Goal: Information Seeking & Learning: Learn about a topic

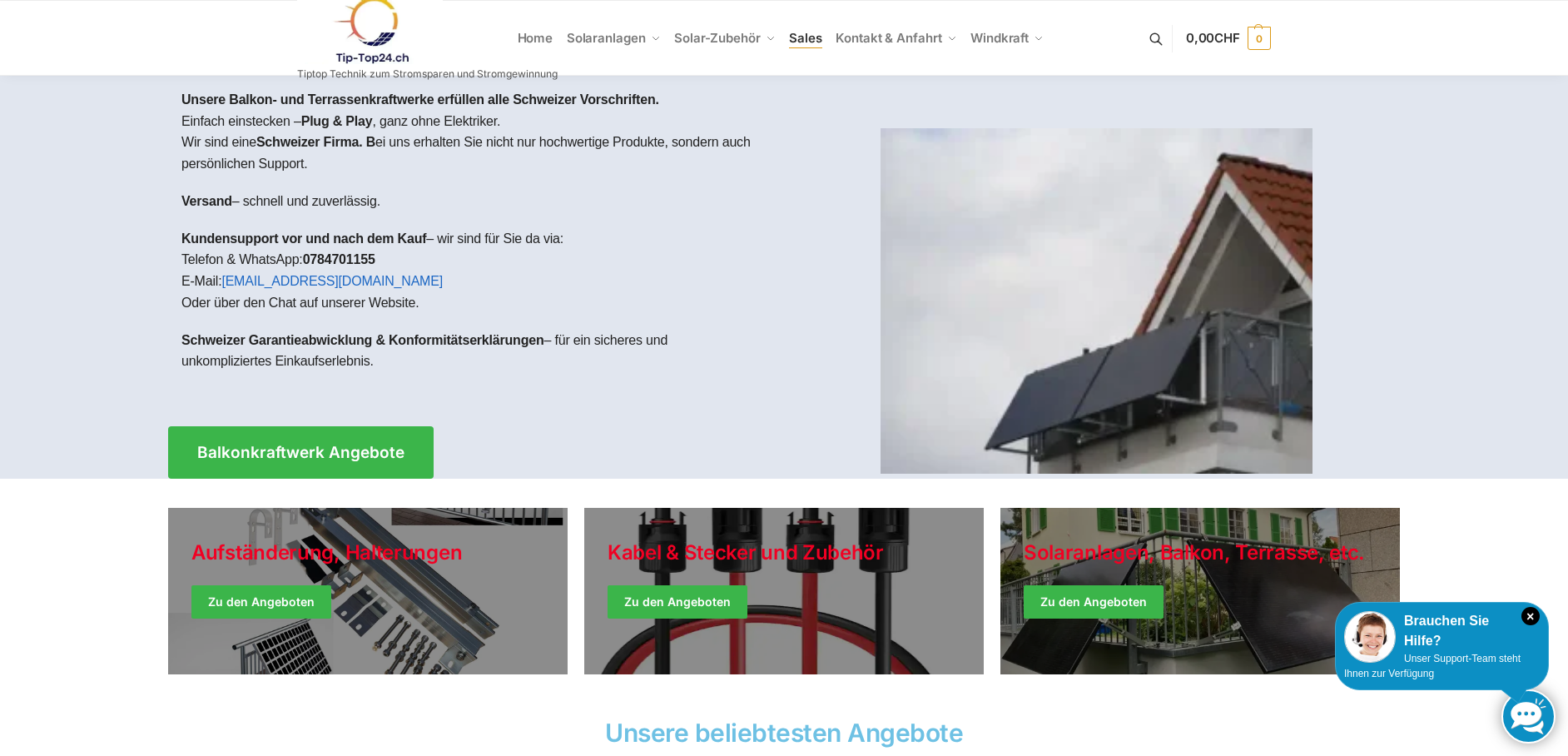
click at [810, 41] on span "Sales" at bounding box center [805, 38] width 33 height 16
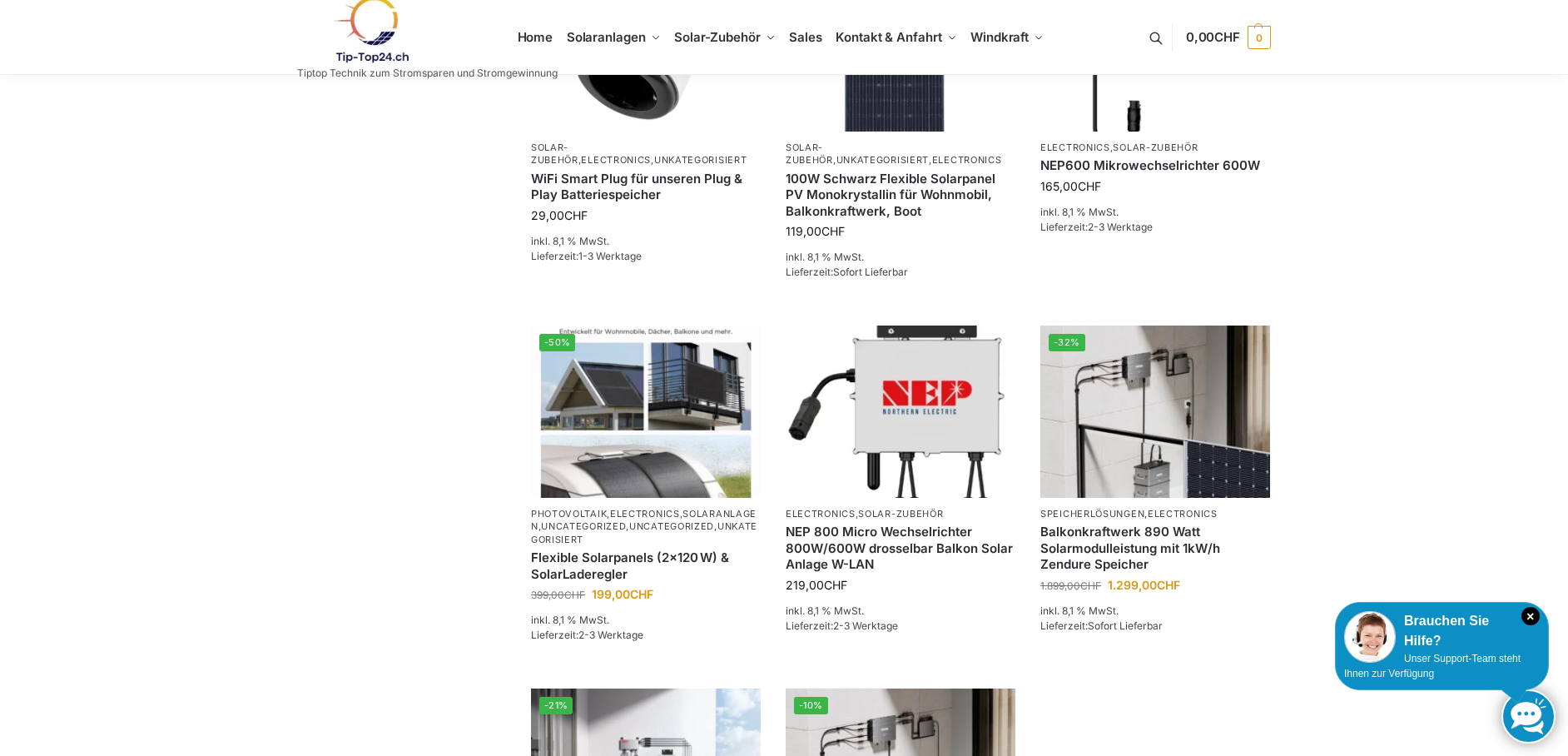
scroll to position [250, 0]
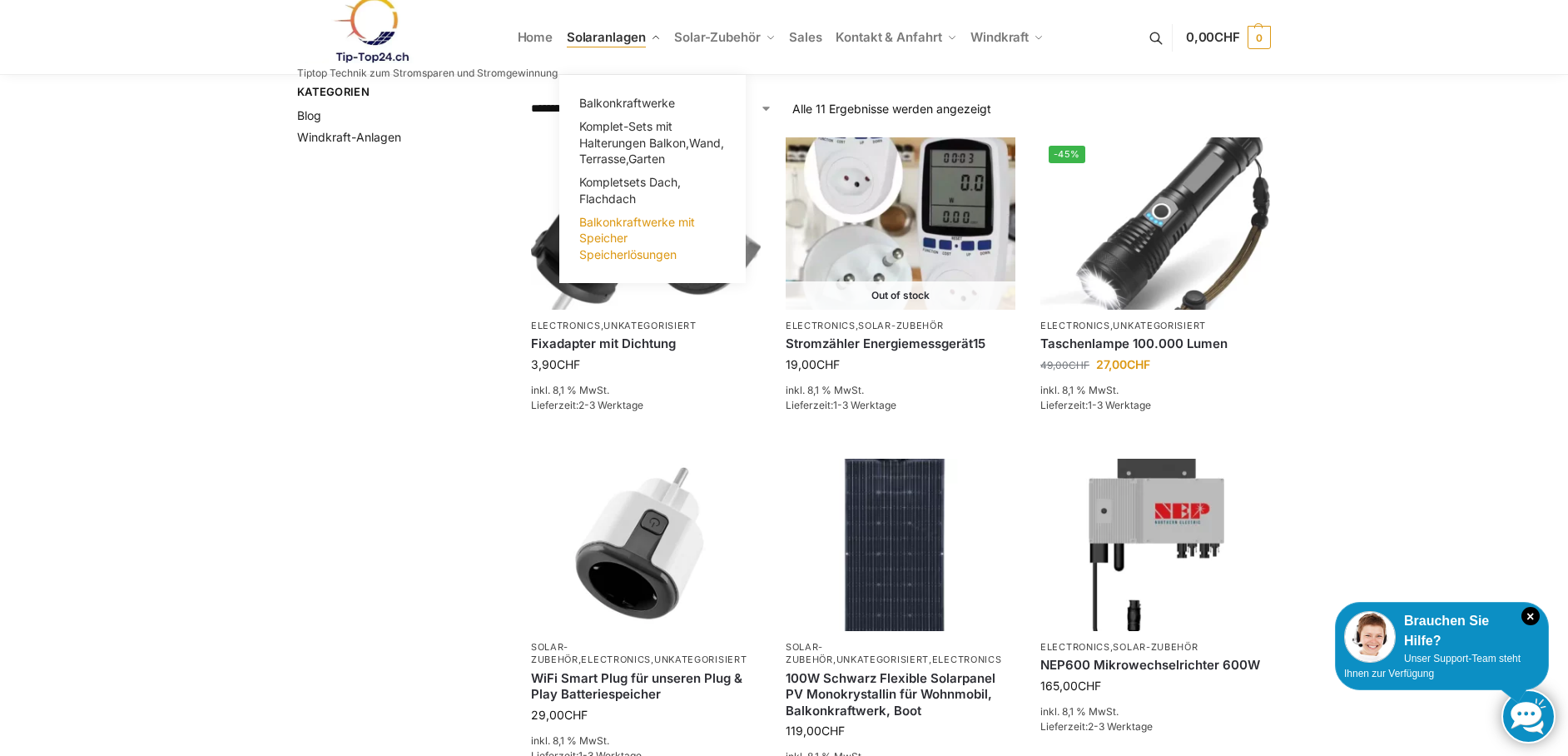
click at [619, 244] on span "Balkonkraftwerke mit Speicher Speicherlösungen" at bounding box center [637, 238] width 115 height 47
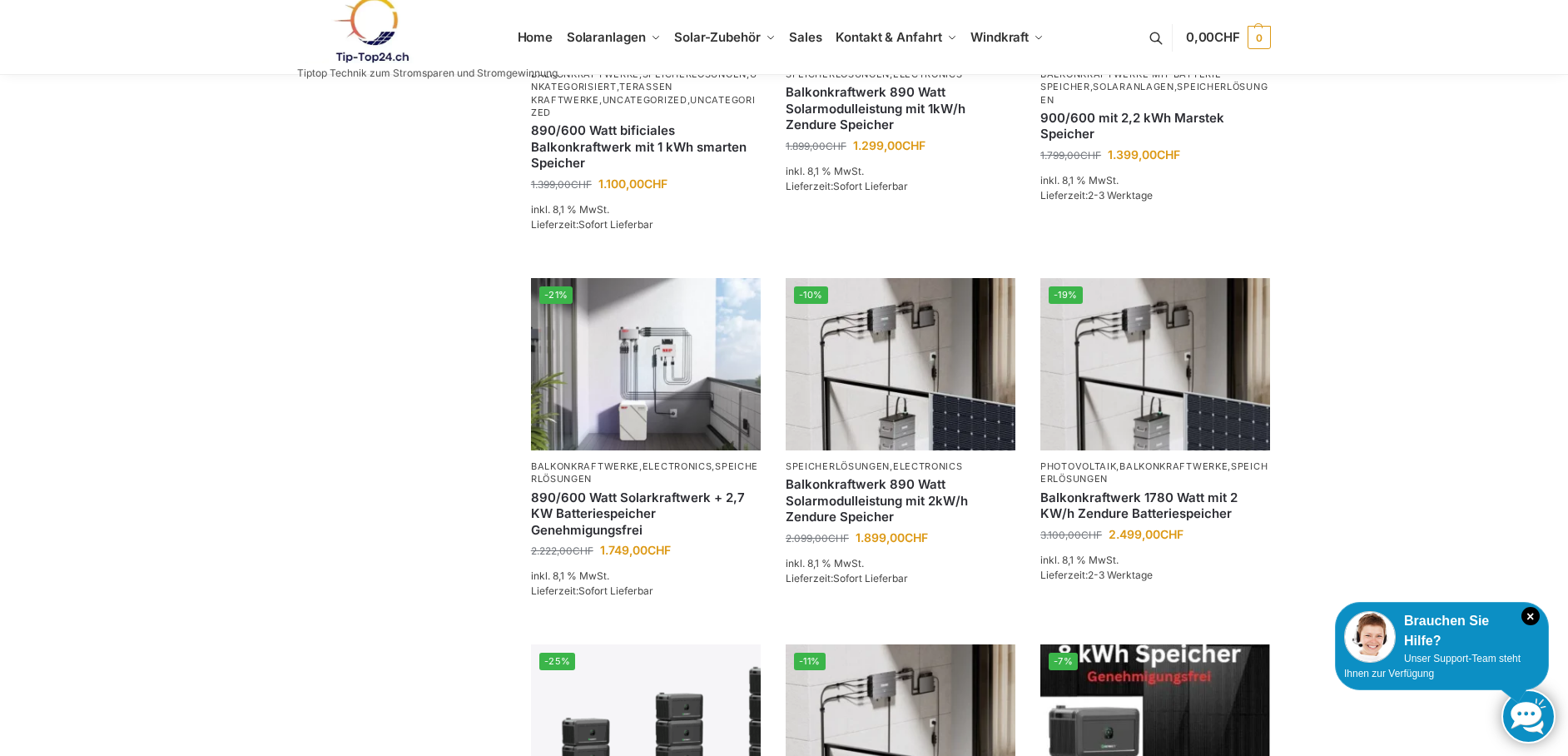
scroll to position [749, 0]
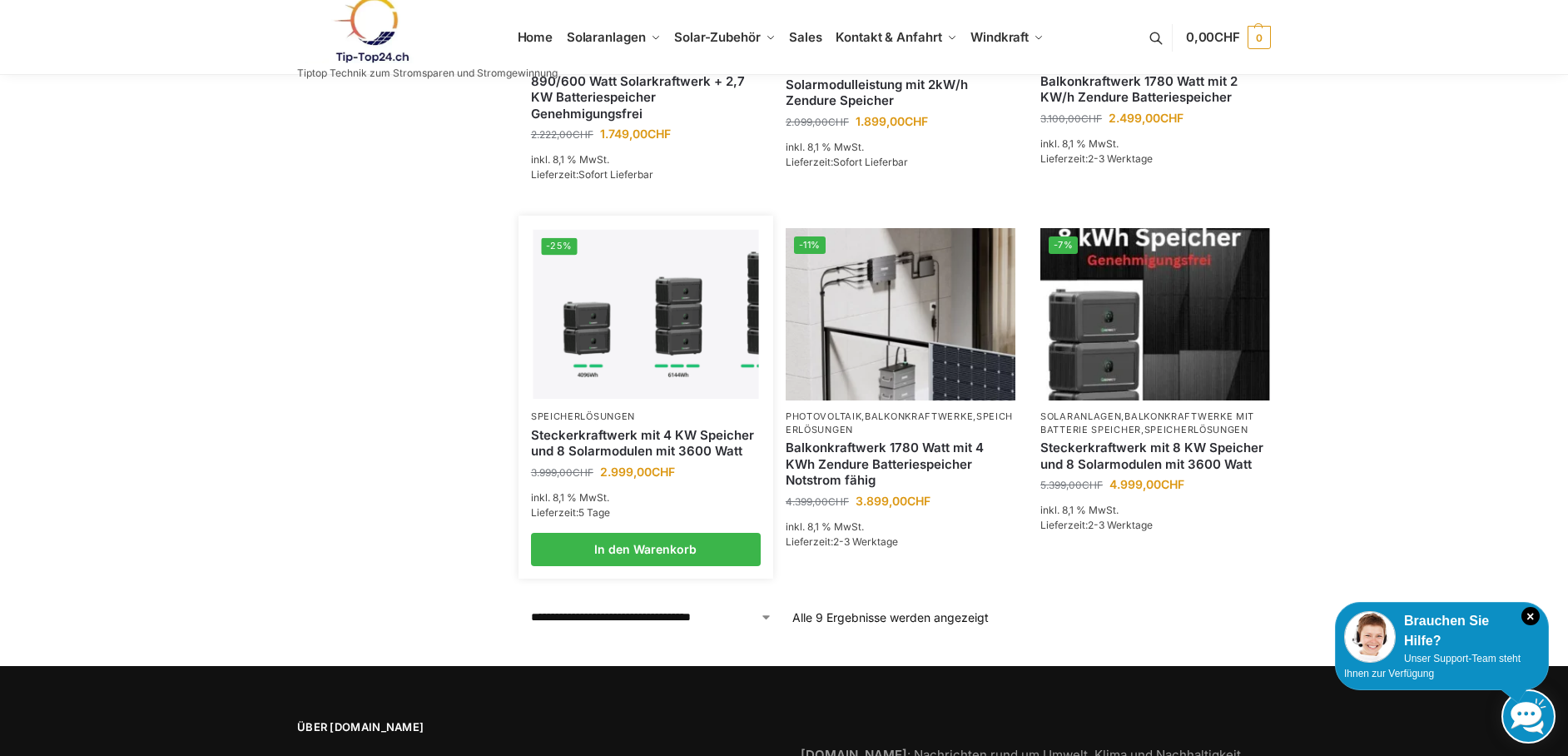
click at [627, 332] on img at bounding box center [646, 314] width 226 height 169
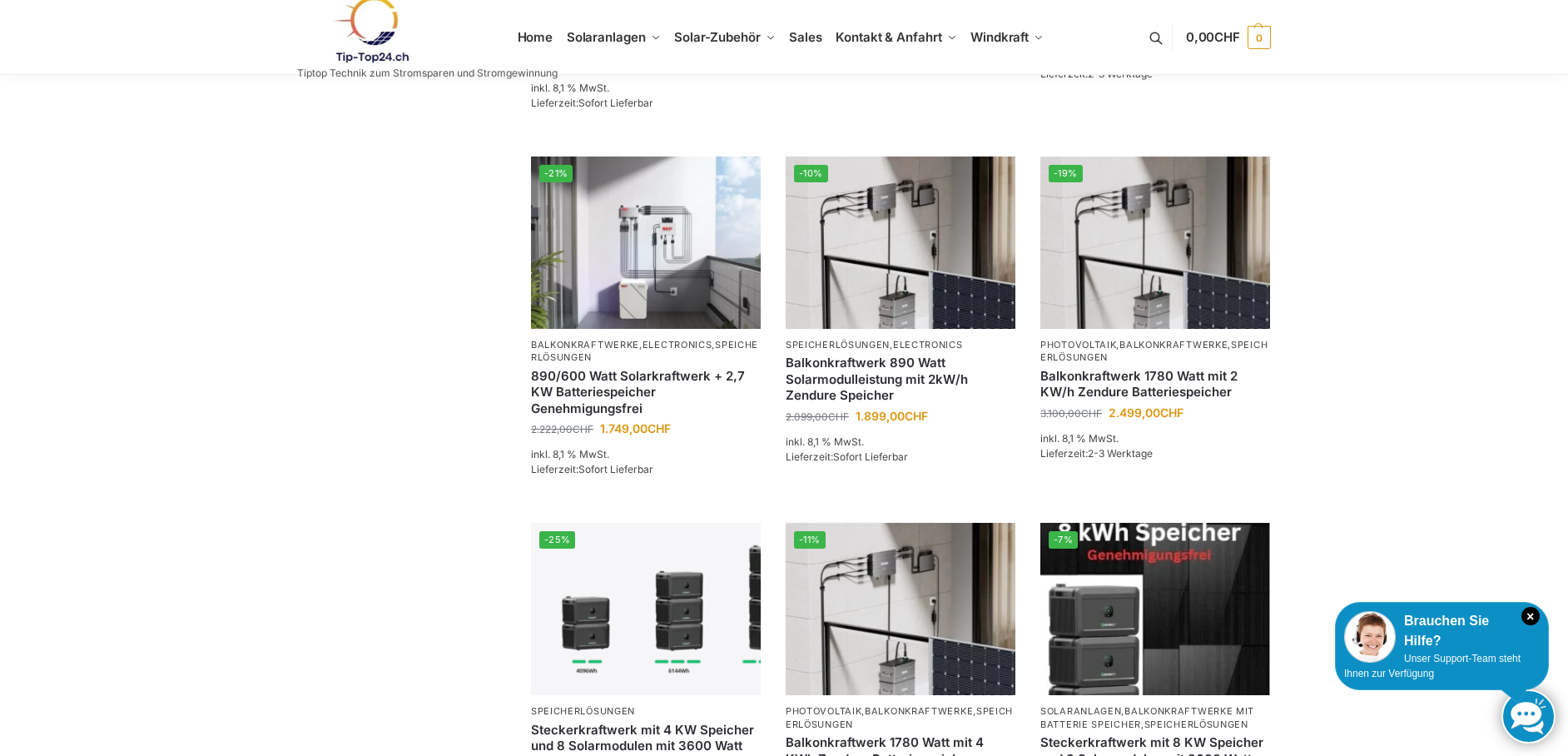
scroll to position [666, 0]
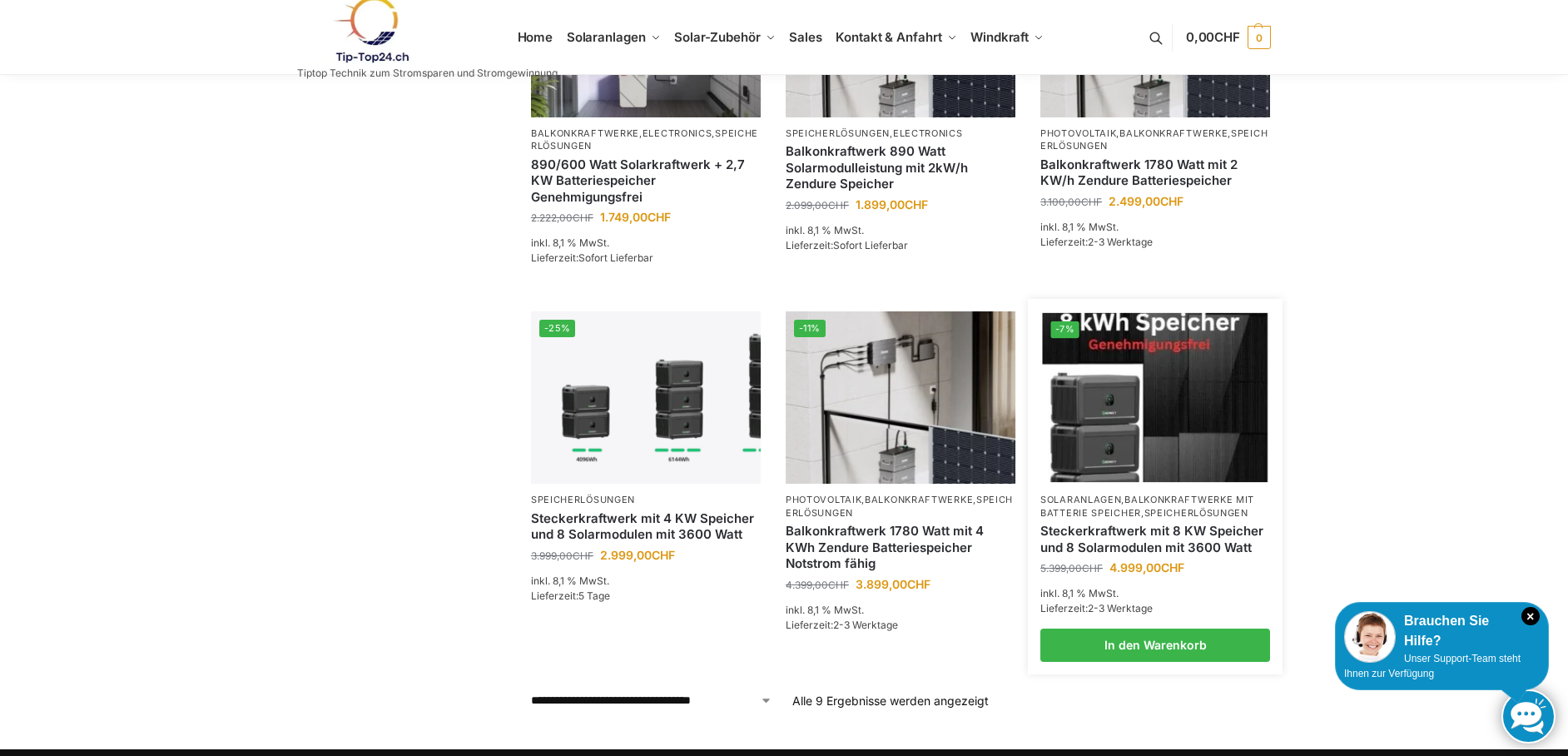
click at [1144, 392] on img at bounding box center [1155, 398] width 226 height 169
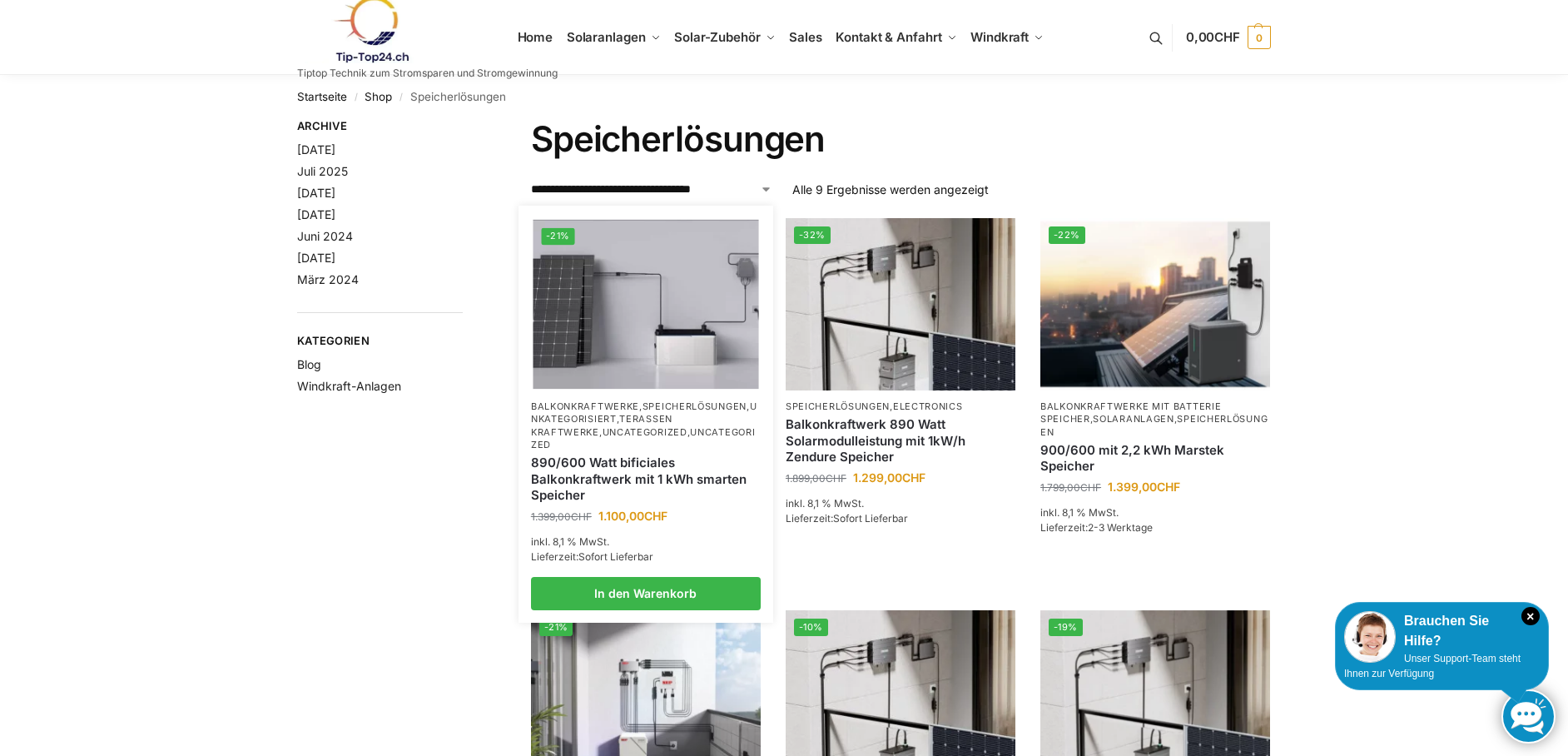
scroll to position [0, 0]
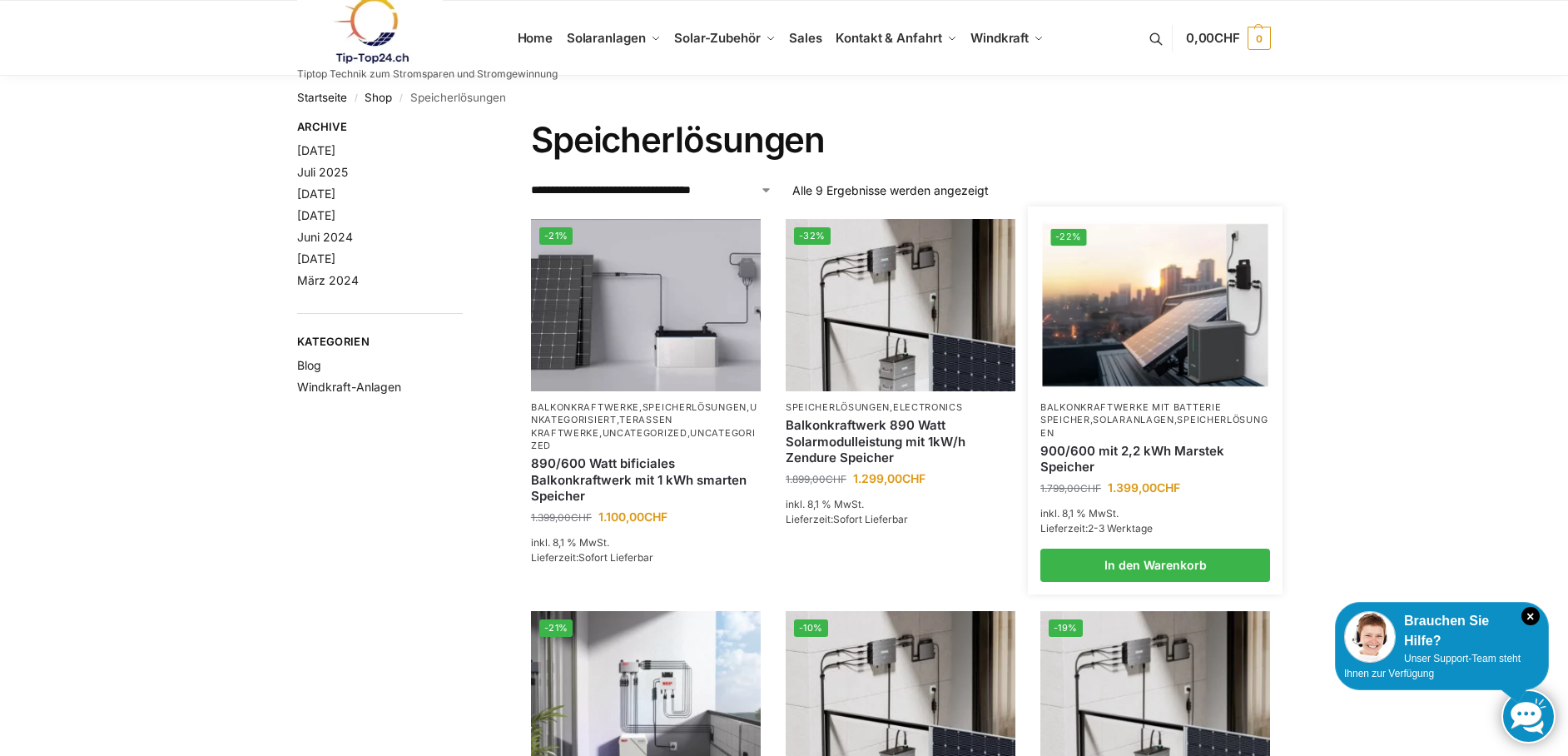
click at [1093, 307] on img at bounding box center [1155, 305] width 226 height 169
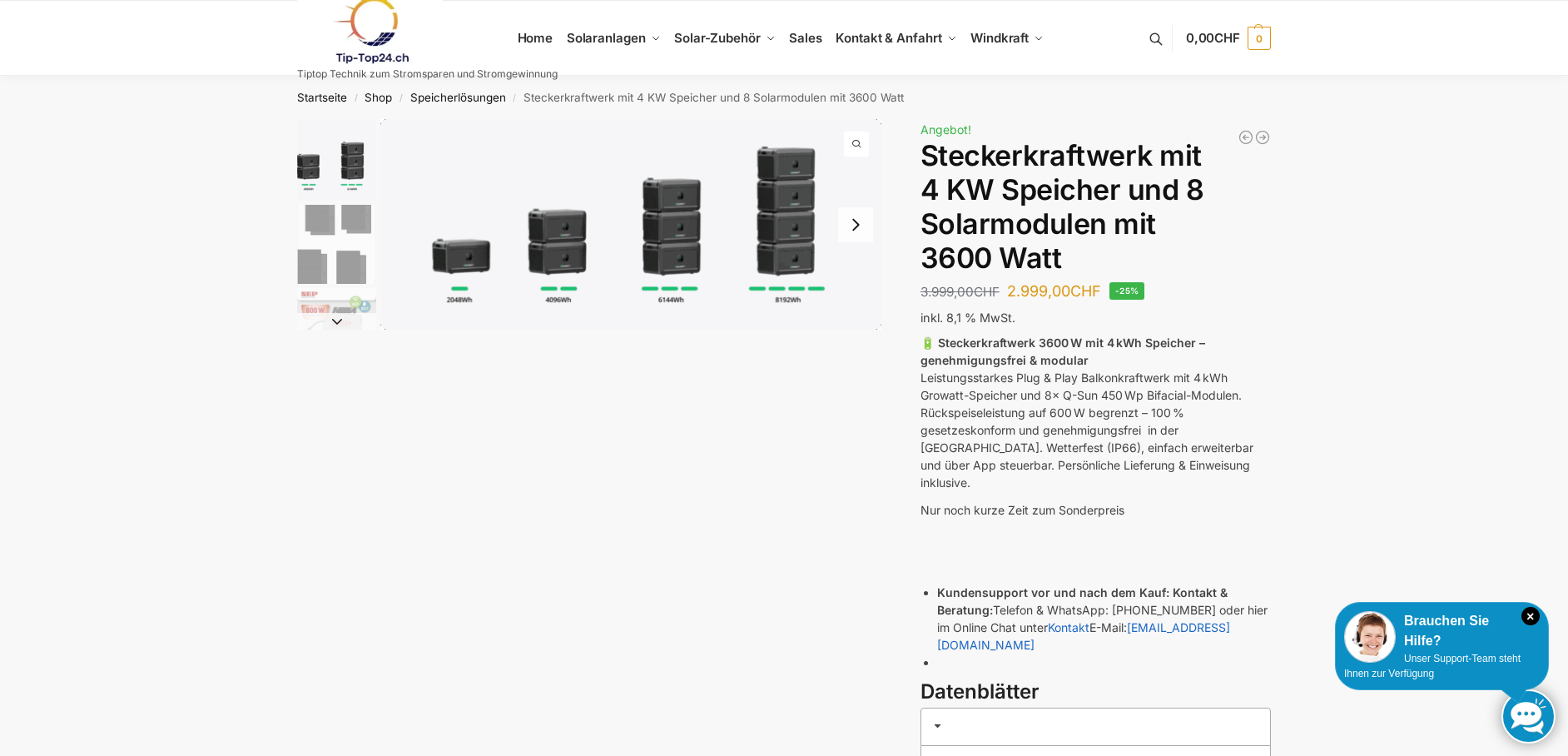
click at [854, 231] on button "Next slide" at bounding box center [855, 225] width 35 height 35
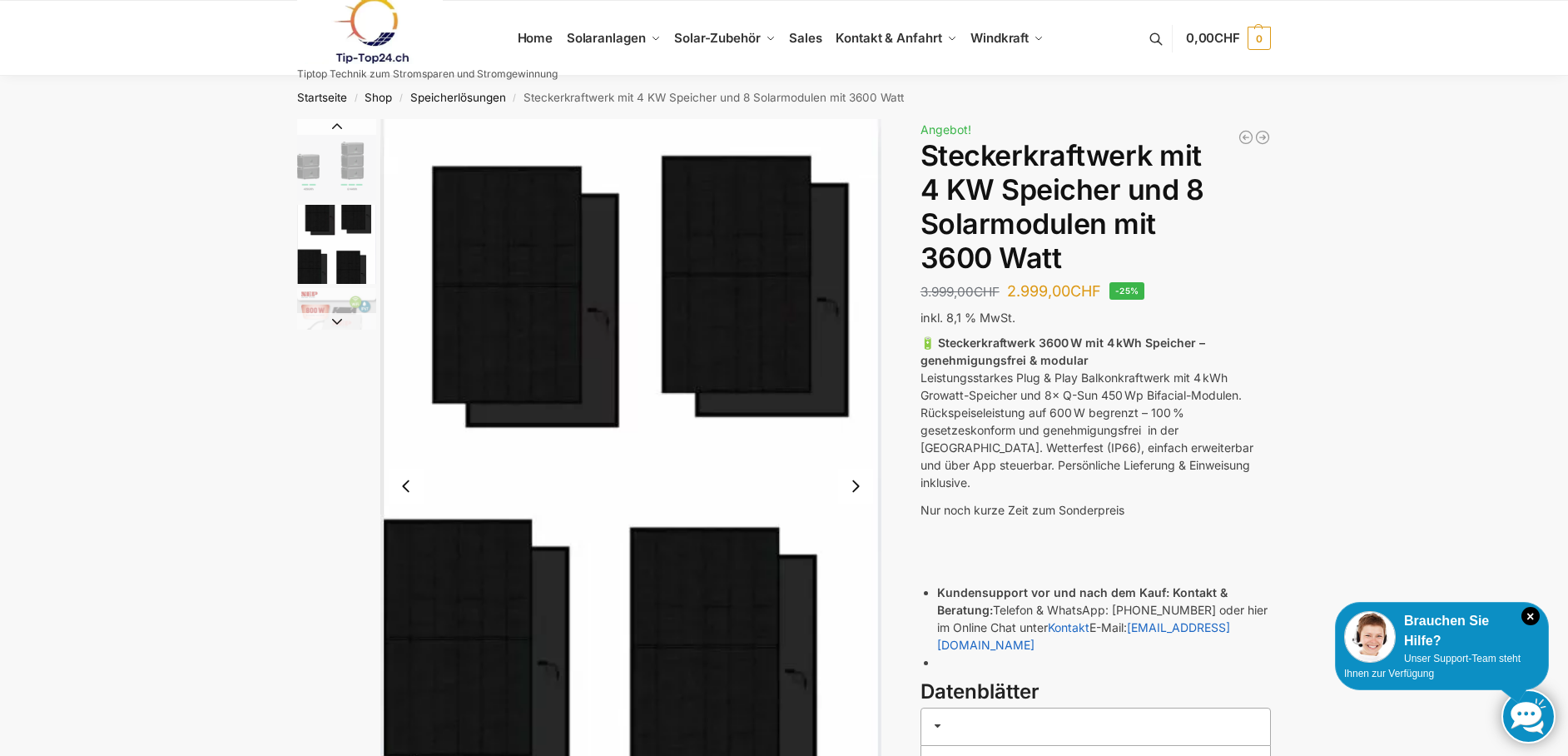
click at [850, 489] on button "Next slide" at bounding box center [855, 486] width 35 height 35
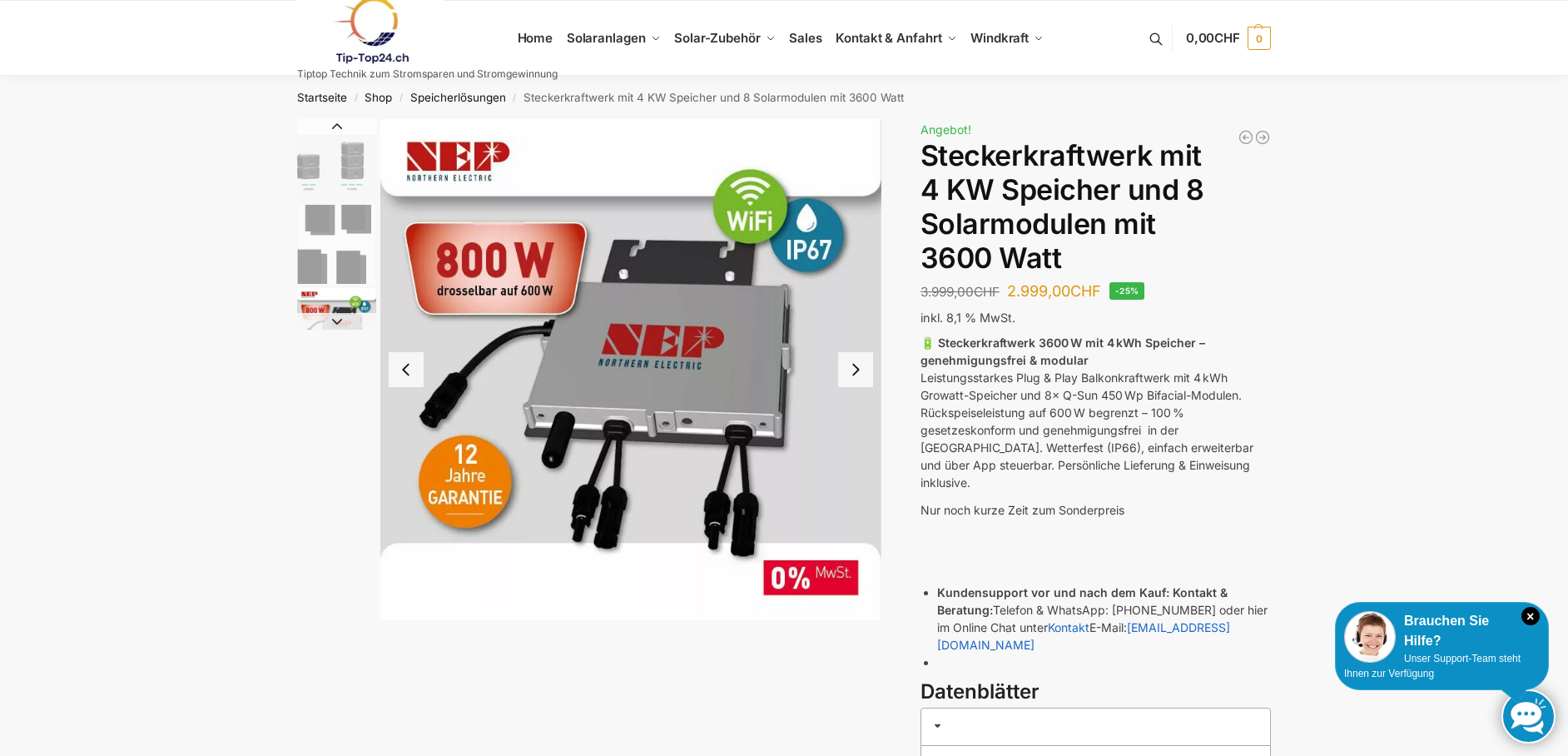
click at [850, 373] on button "Next slide" at bounding box center [855, 369] width 35 height 35
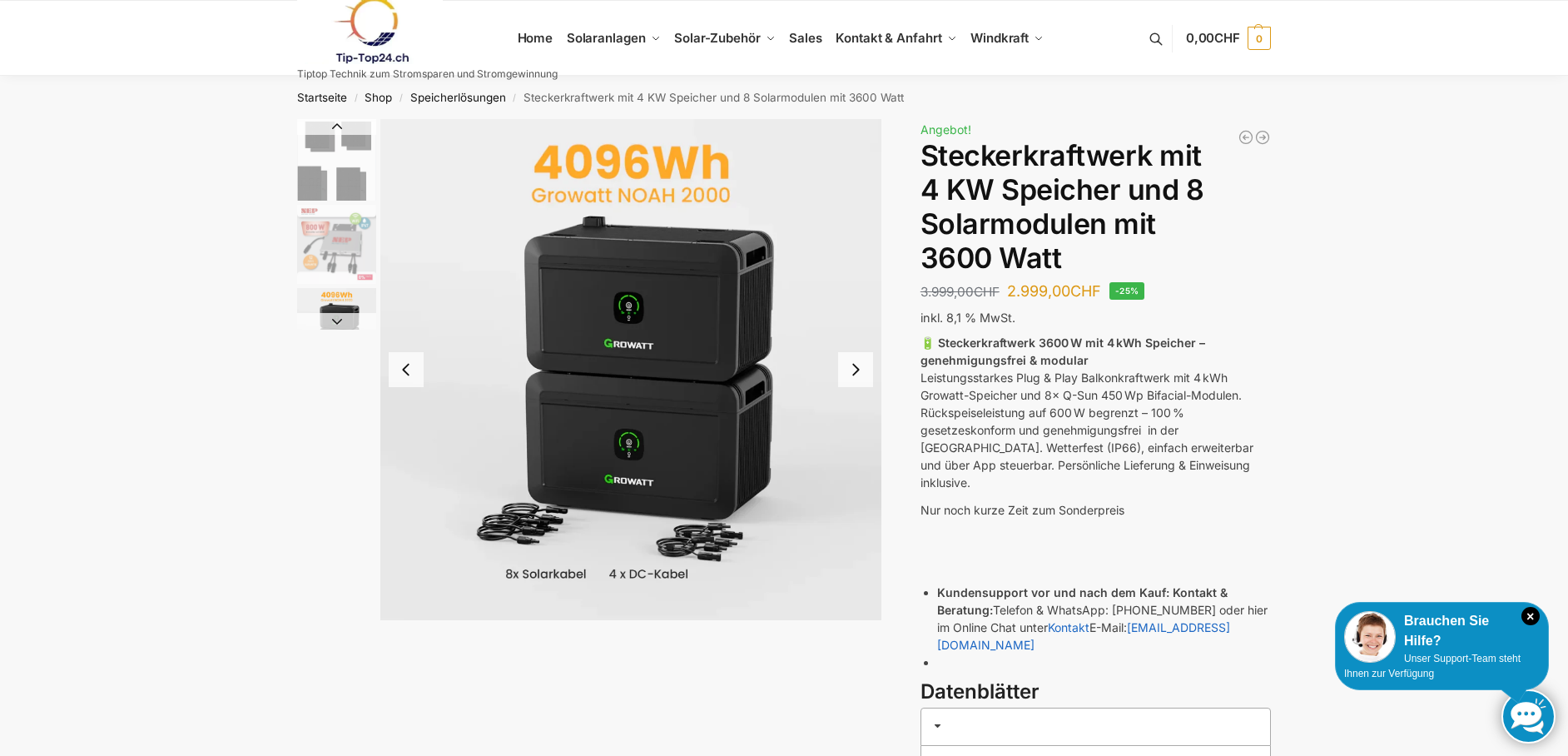
click at [850, 373] on button "Next slide" at bounding box center [855, 369] width 35 height 35
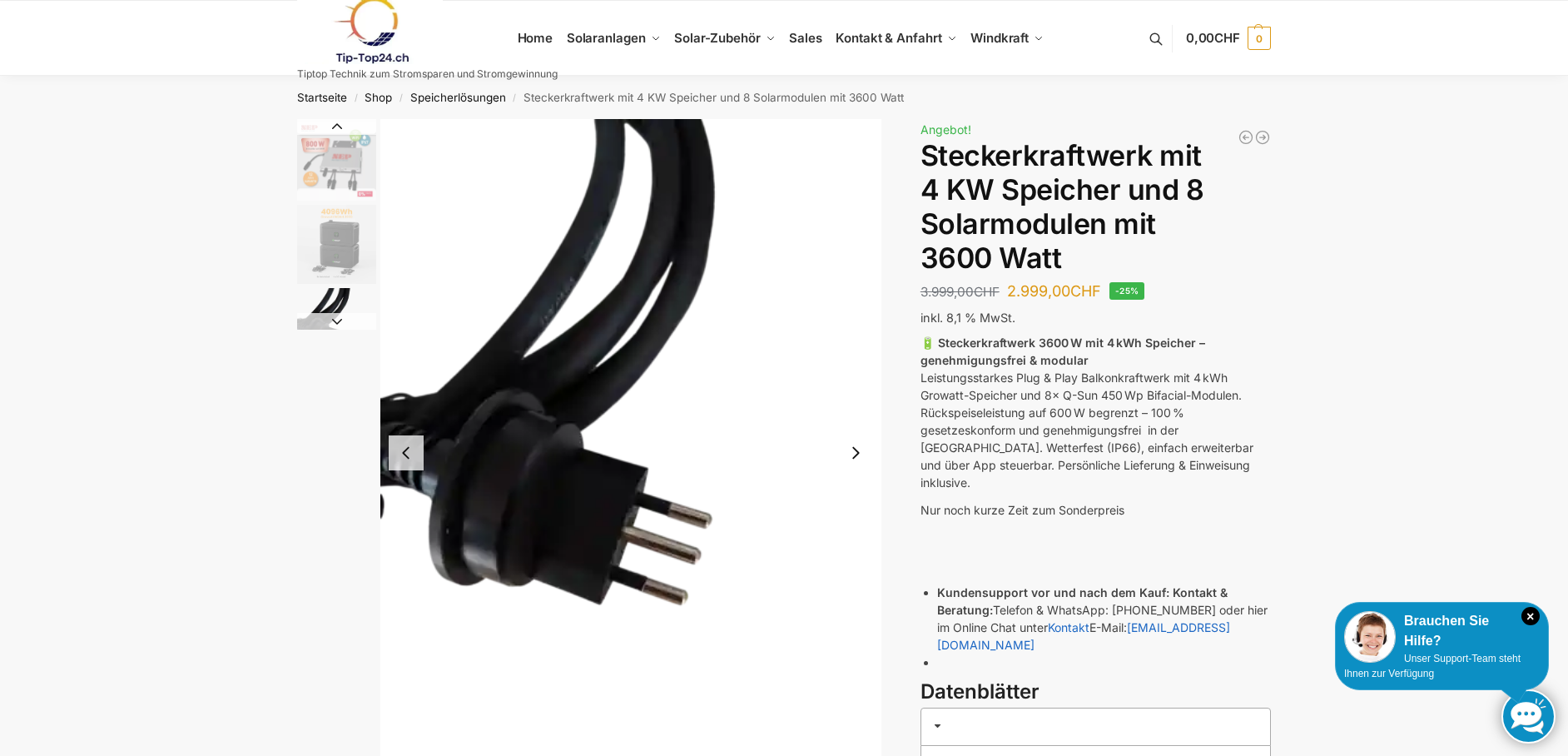
click at [850, 373] on img "5 / 9" at bounding box center [631, 452] width 501 height 667
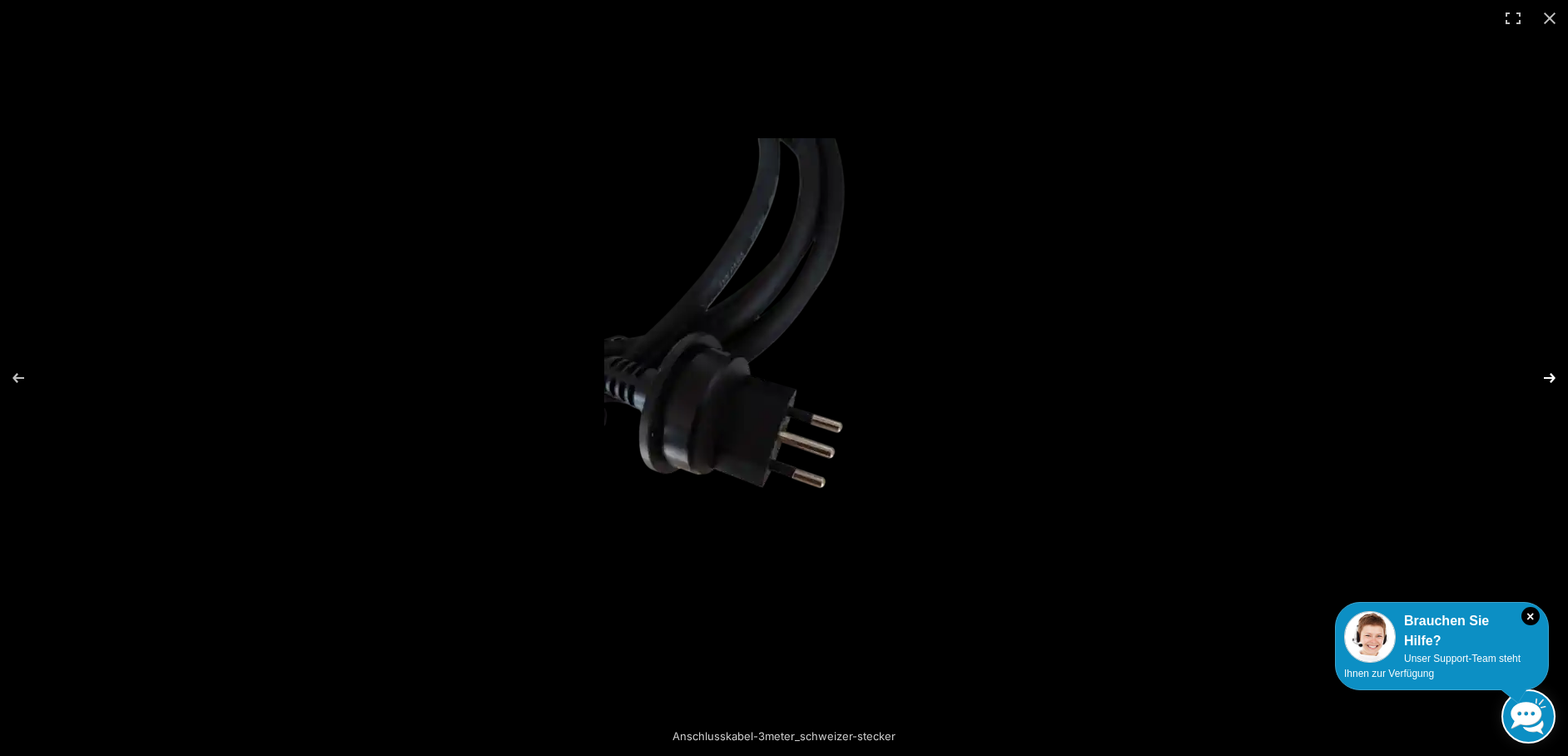
click at [1536, 379] on button "Next (arrow right)" at bounding box center [1539, 378] width 58 height 84
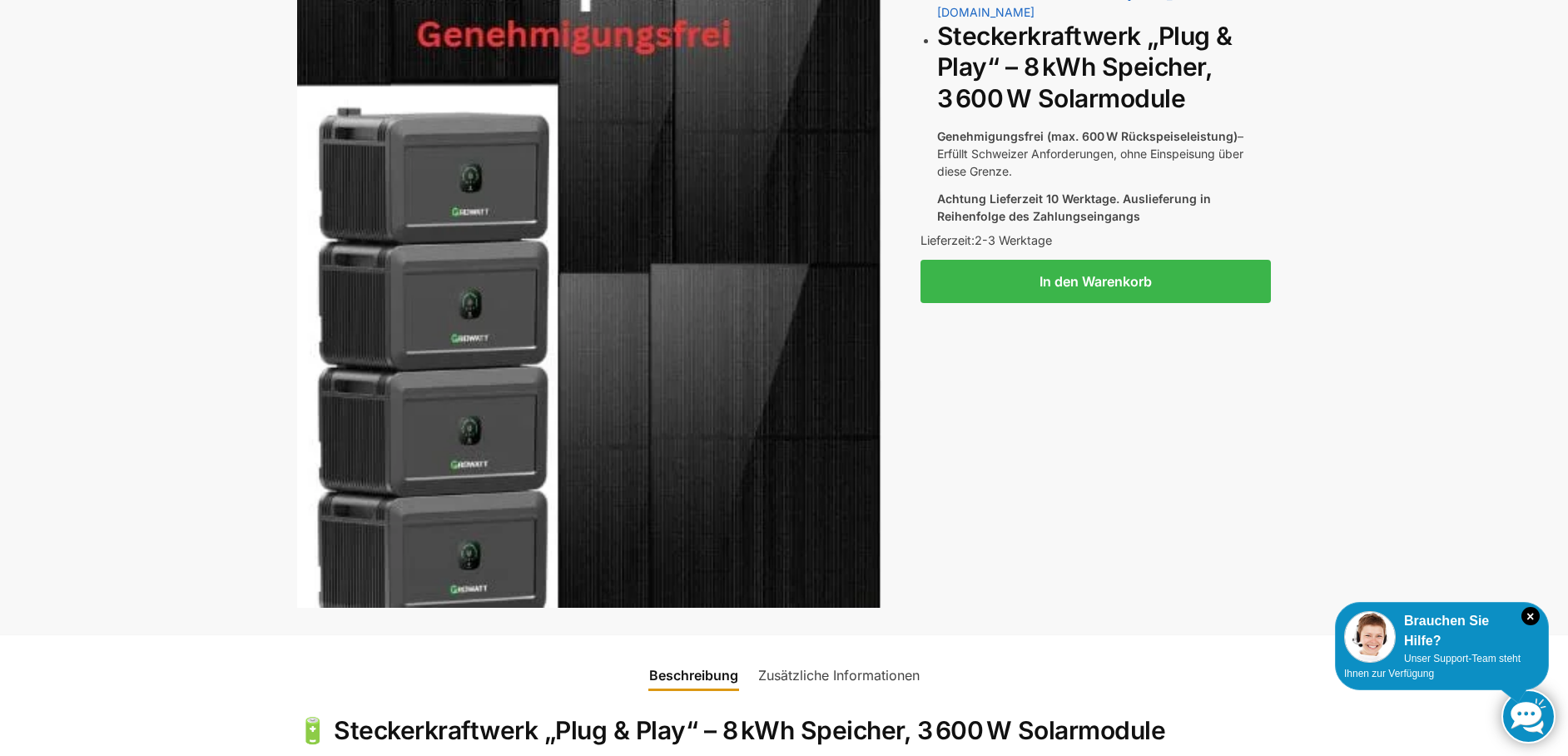
scroll to position [416, 0]
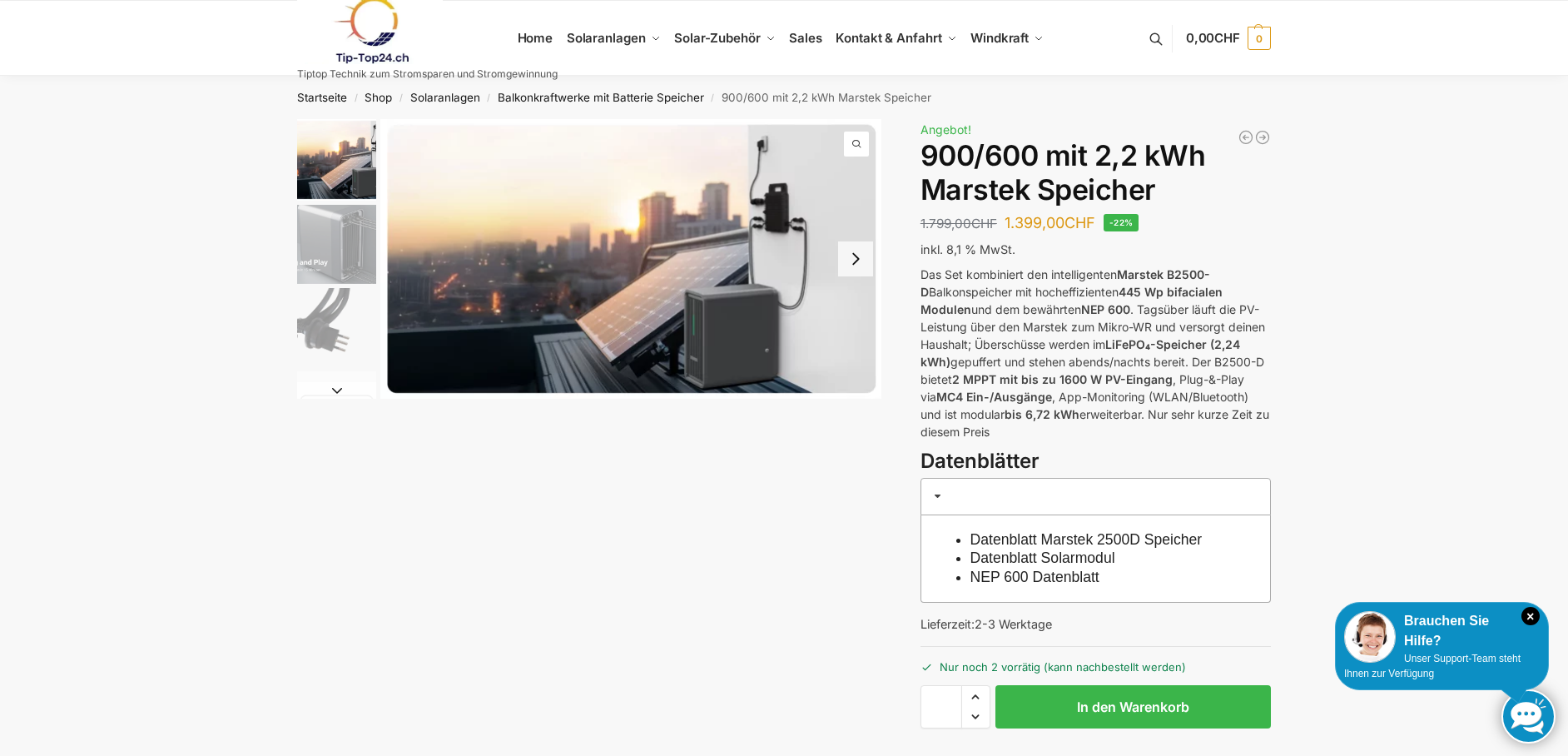
click at [329, 255] on img "2 / 8" at bounding box center [337, 244] width 79 height 79
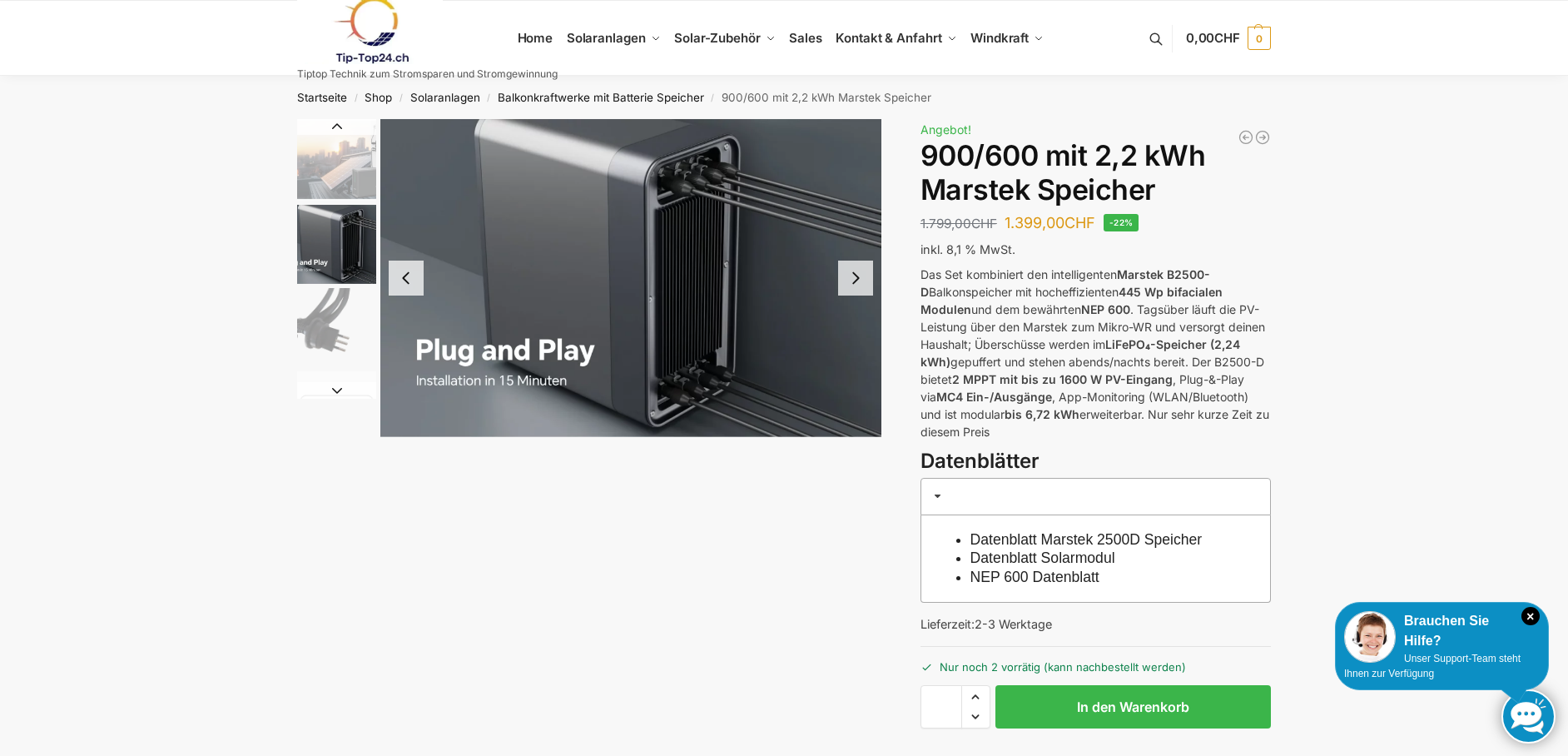
click at [327, 337] on img "3 / 8" at bounding box center [337, 327] width 79 height 79
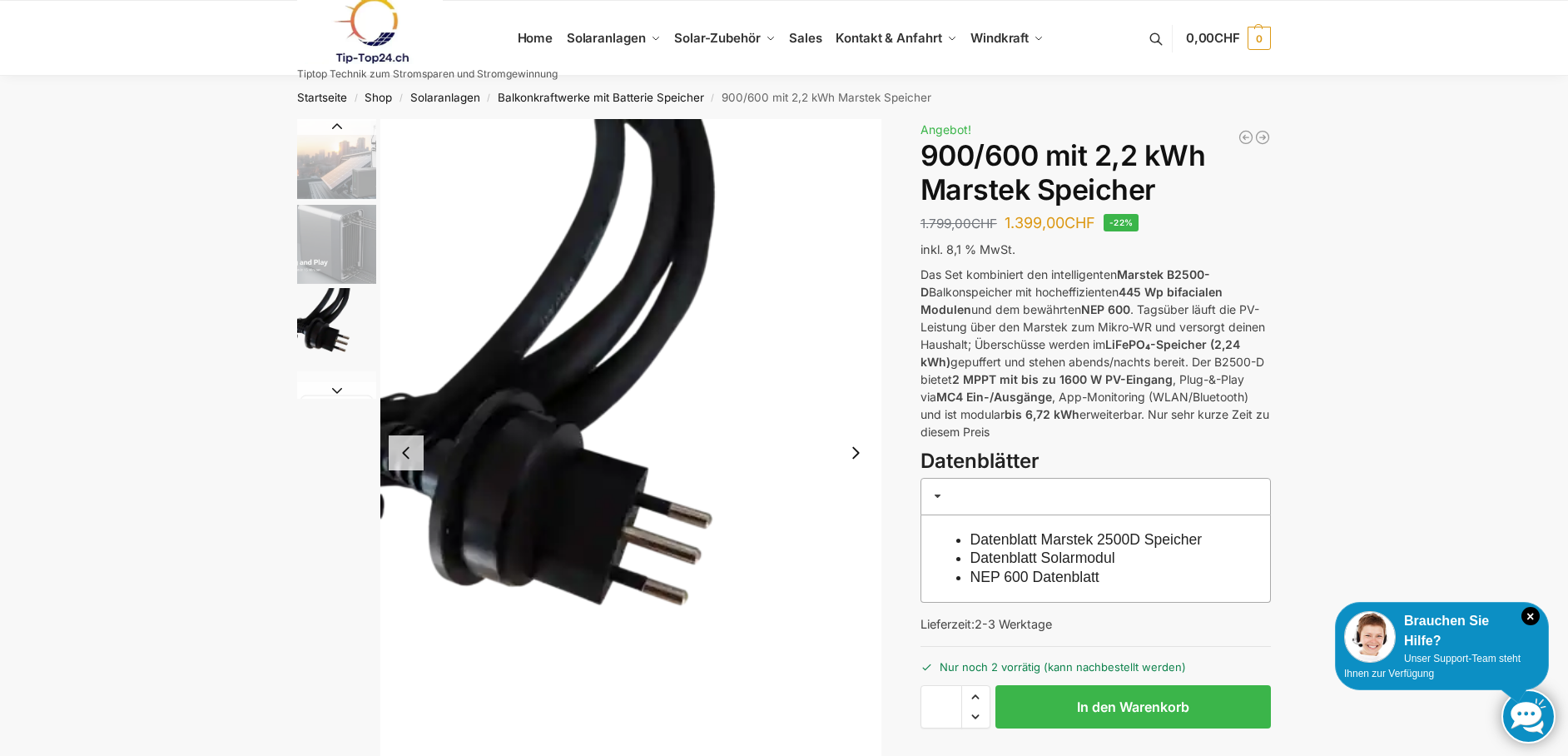
click at [856, 462] on button "Next slide" at bounding box center [855, 453] width 35 height 35
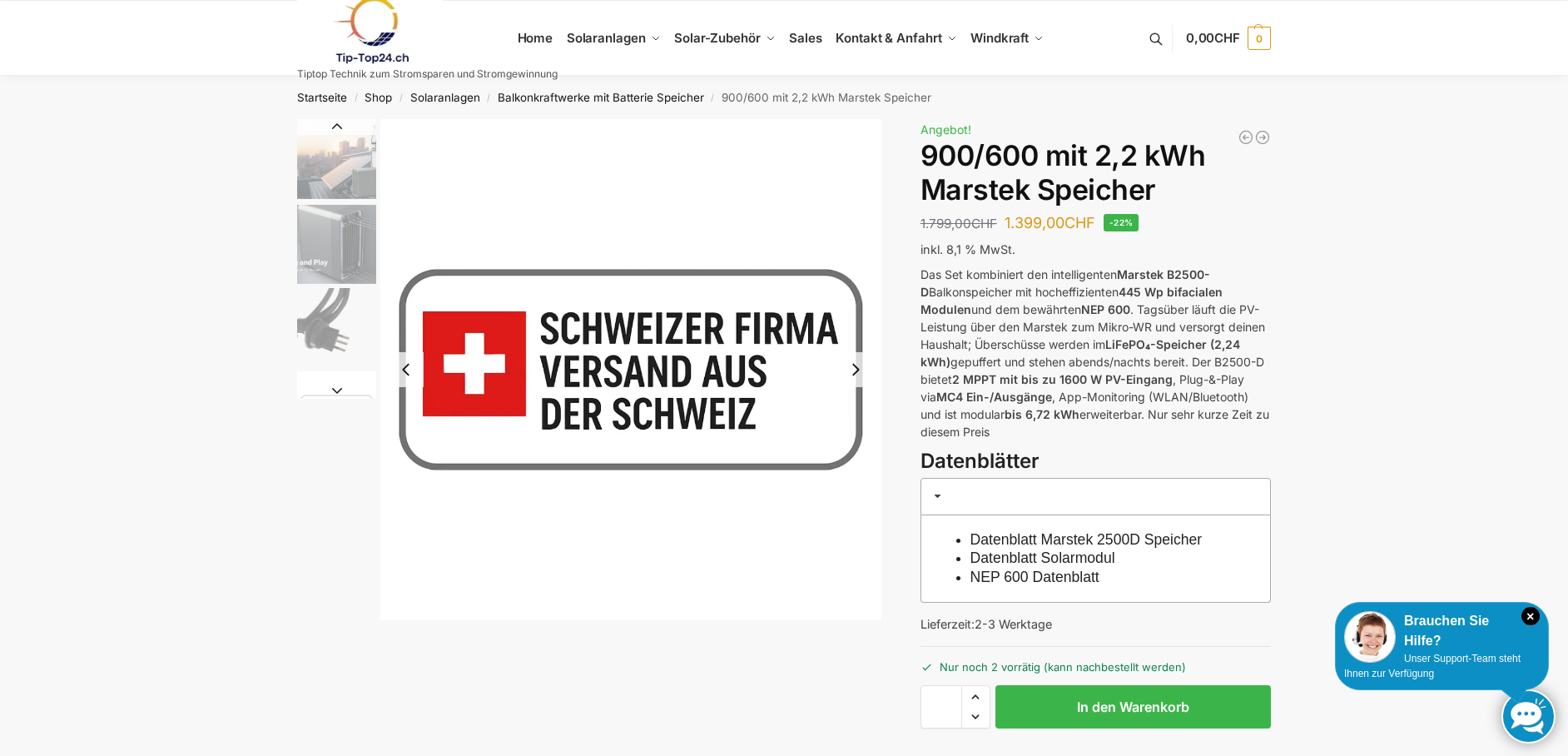
click at [527, 33] on link at bounding box center [428, 30] width 261 height 68
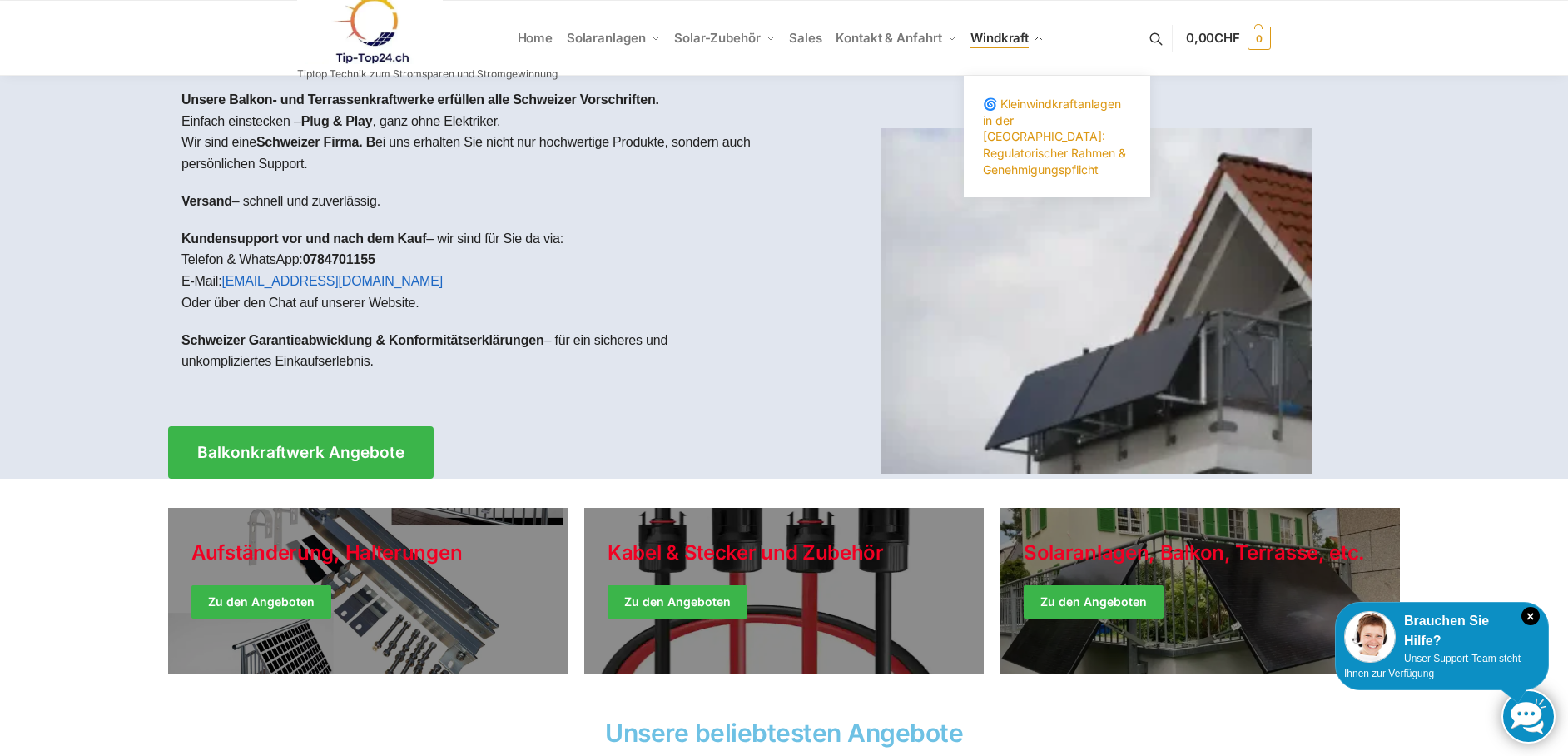
click at [1011, 118] on span "🌀 Kleinwindkraftanlagen in der [GEOGRAPHIC_DATA]: Regulatorischer Rahmen & Gene…" at bounding box center [1053, 136] width 143 height 79
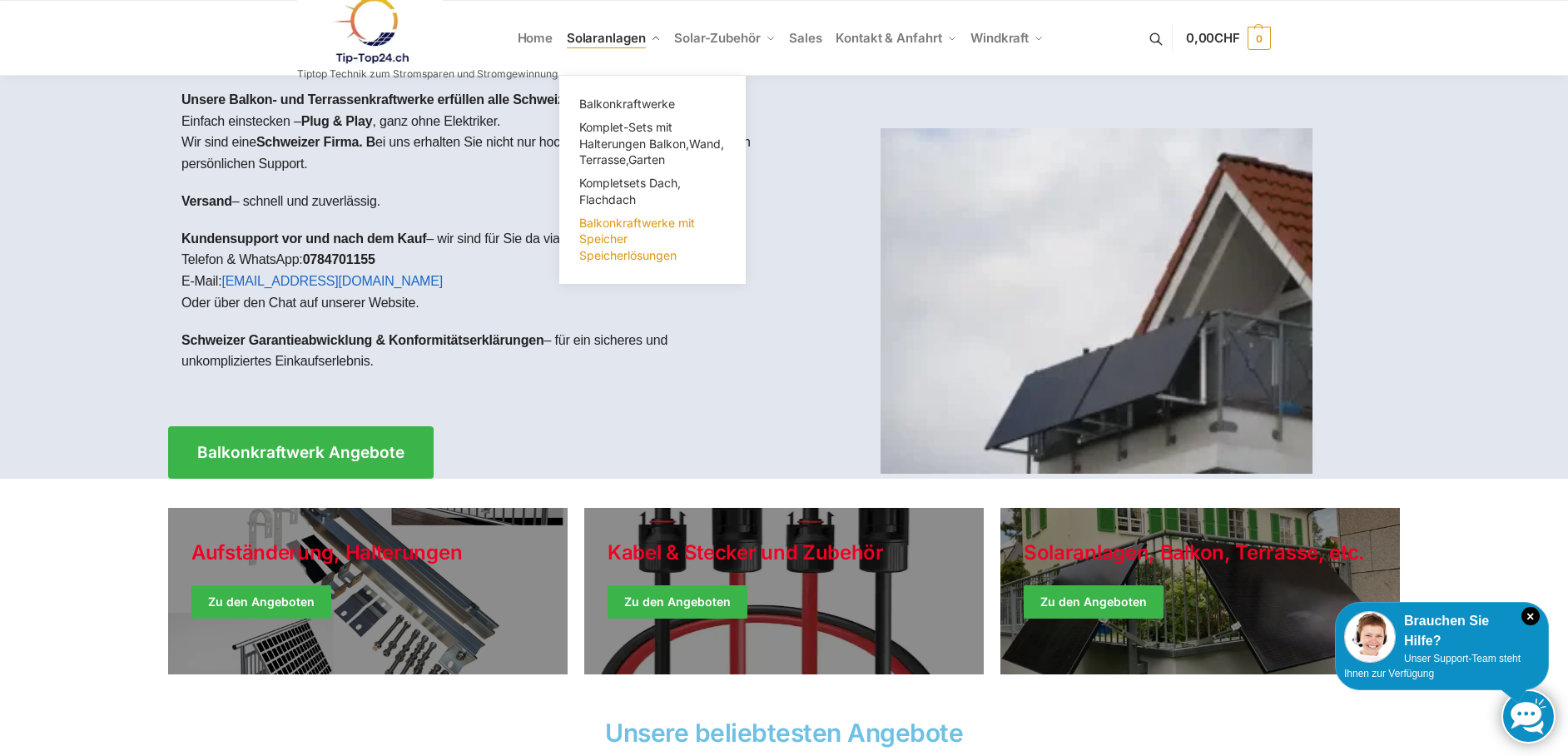
click at [620, 245] on span "Balkonkraftwerke mit Speicher Speicherlösungen" at bounding box center [637, 239] width 115 height 47
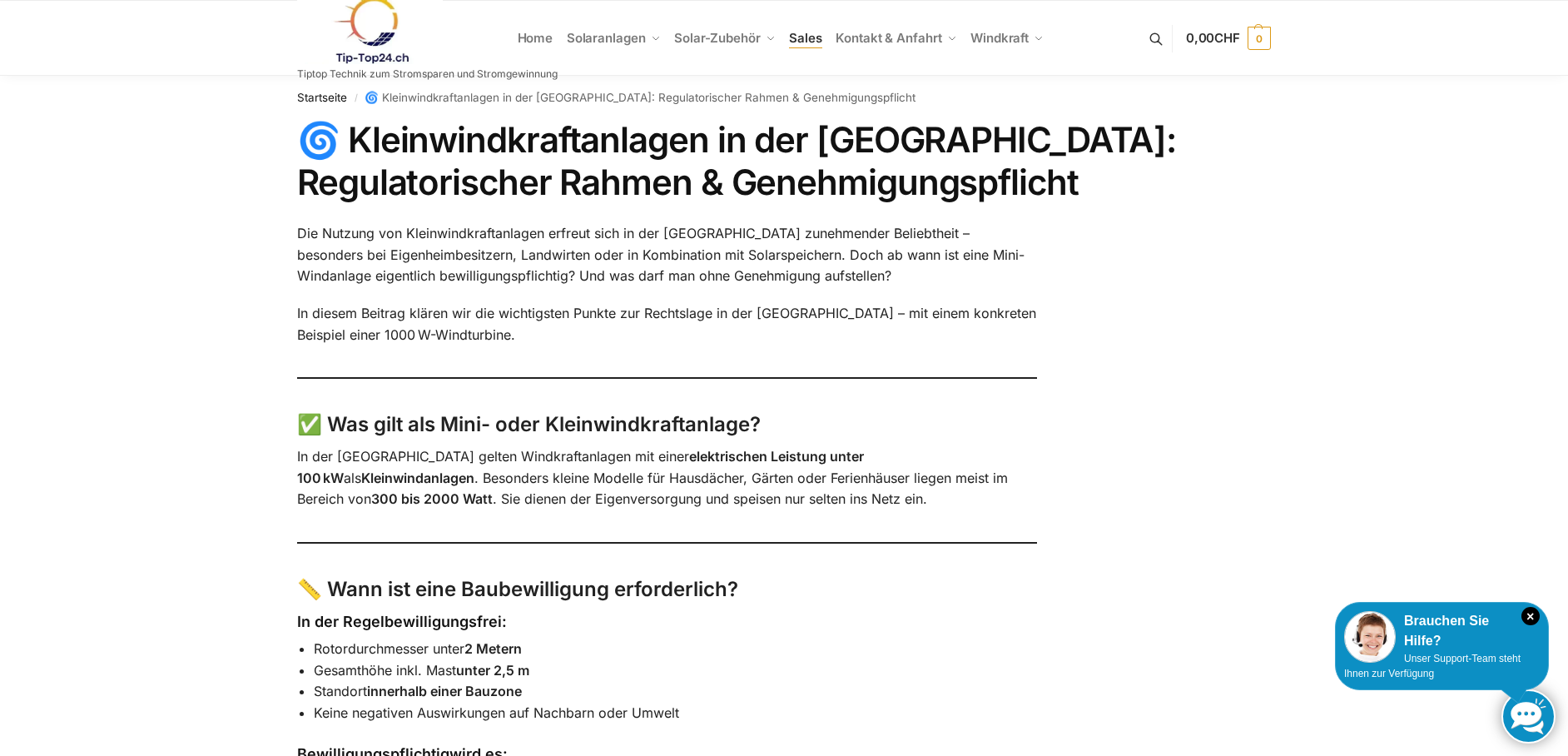
click at [800, 43] on span "Sales" at bounding box center [805, 38] width 33 height 16
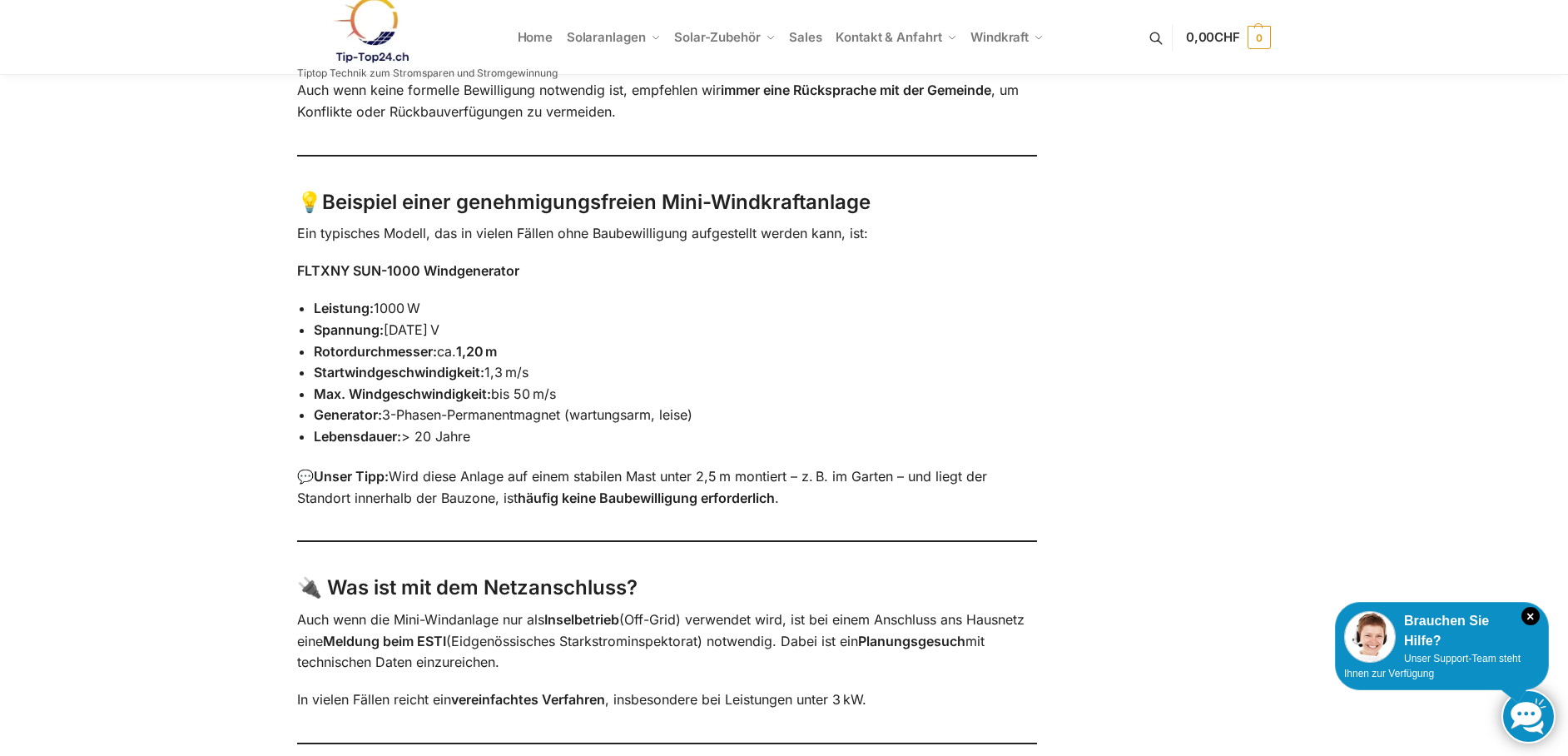
scroll to position [832, 0]
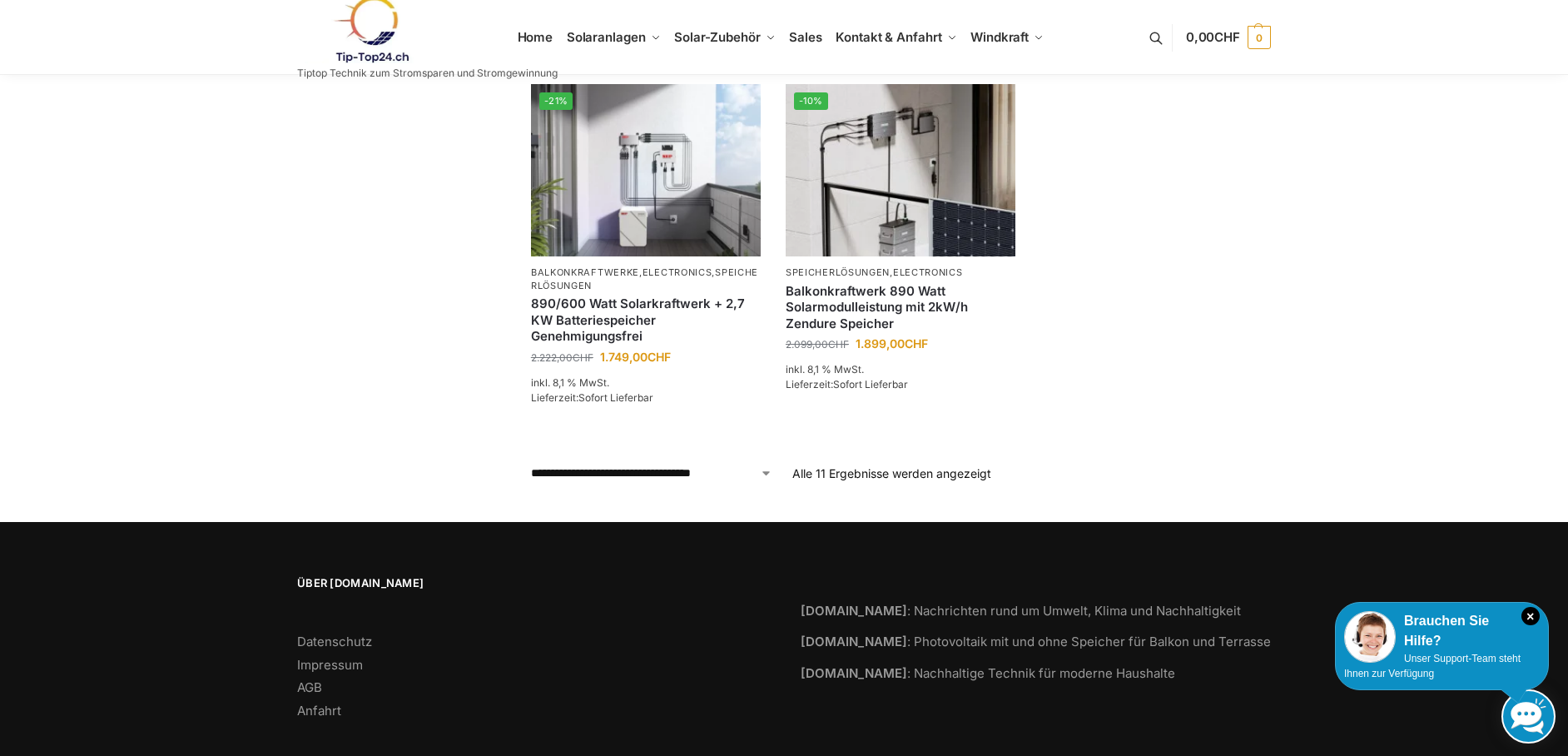
scroll to position [1354, 0]
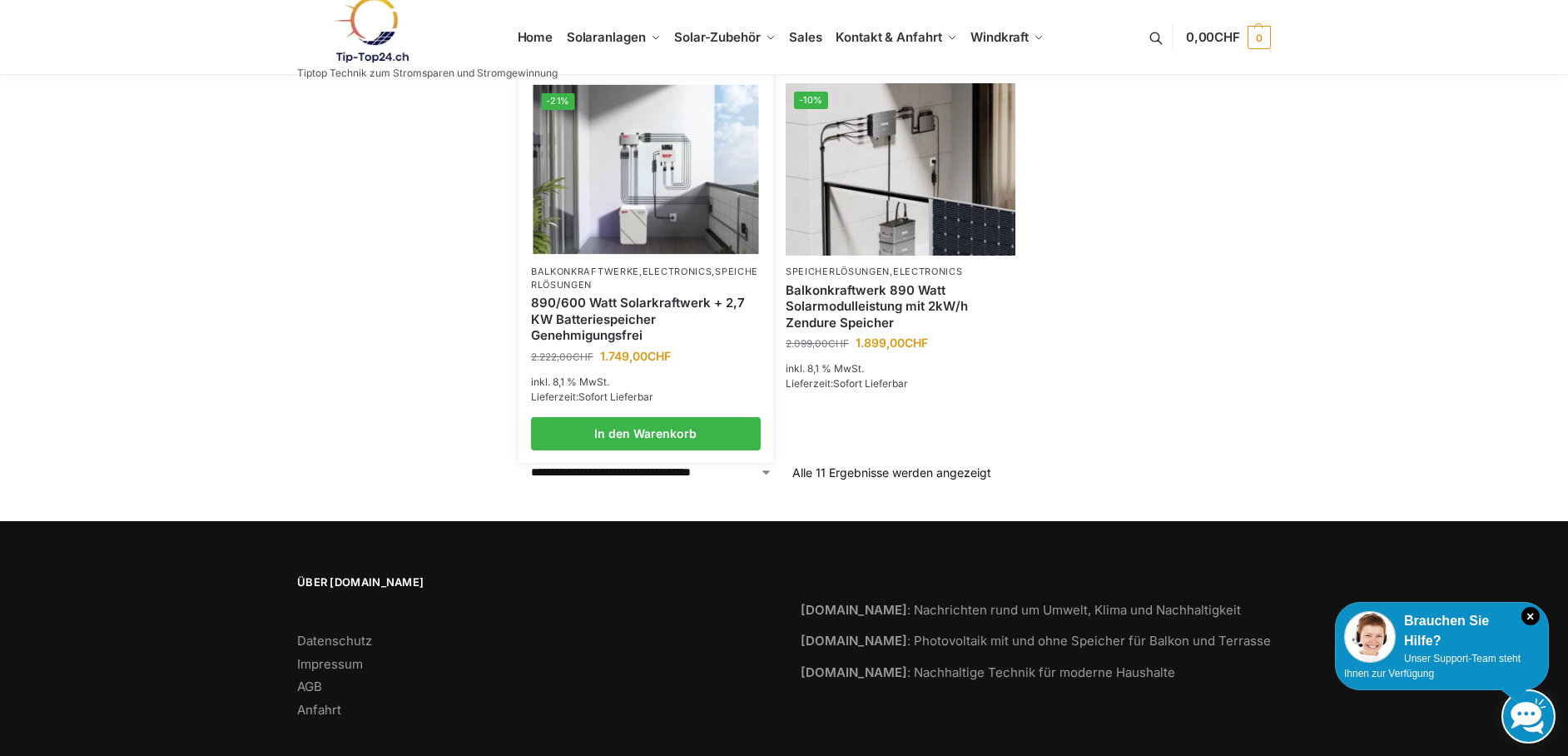
click at [606, 196] on img at bounding box center [646, 170] width 226 height 169
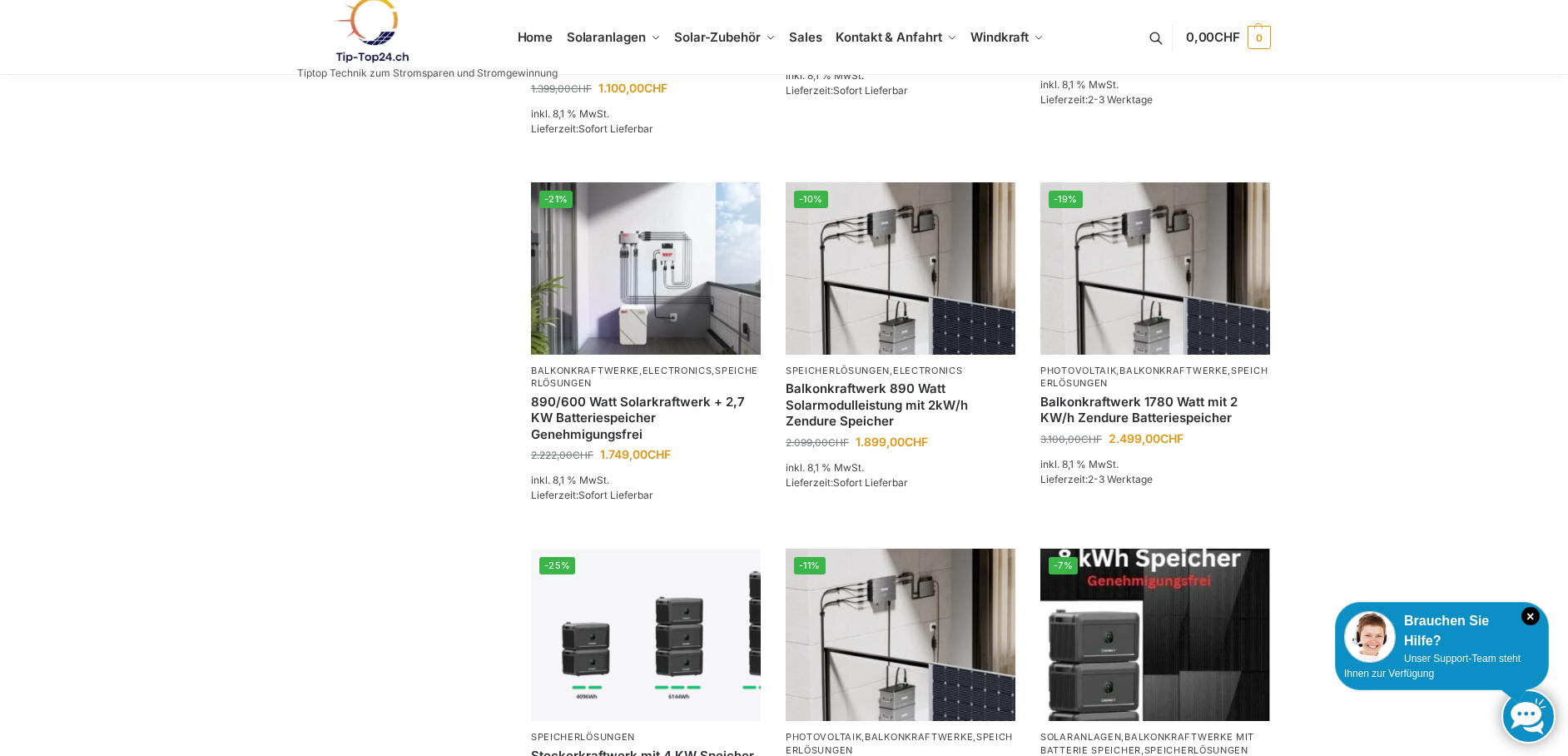
scroll to position [666, 0]
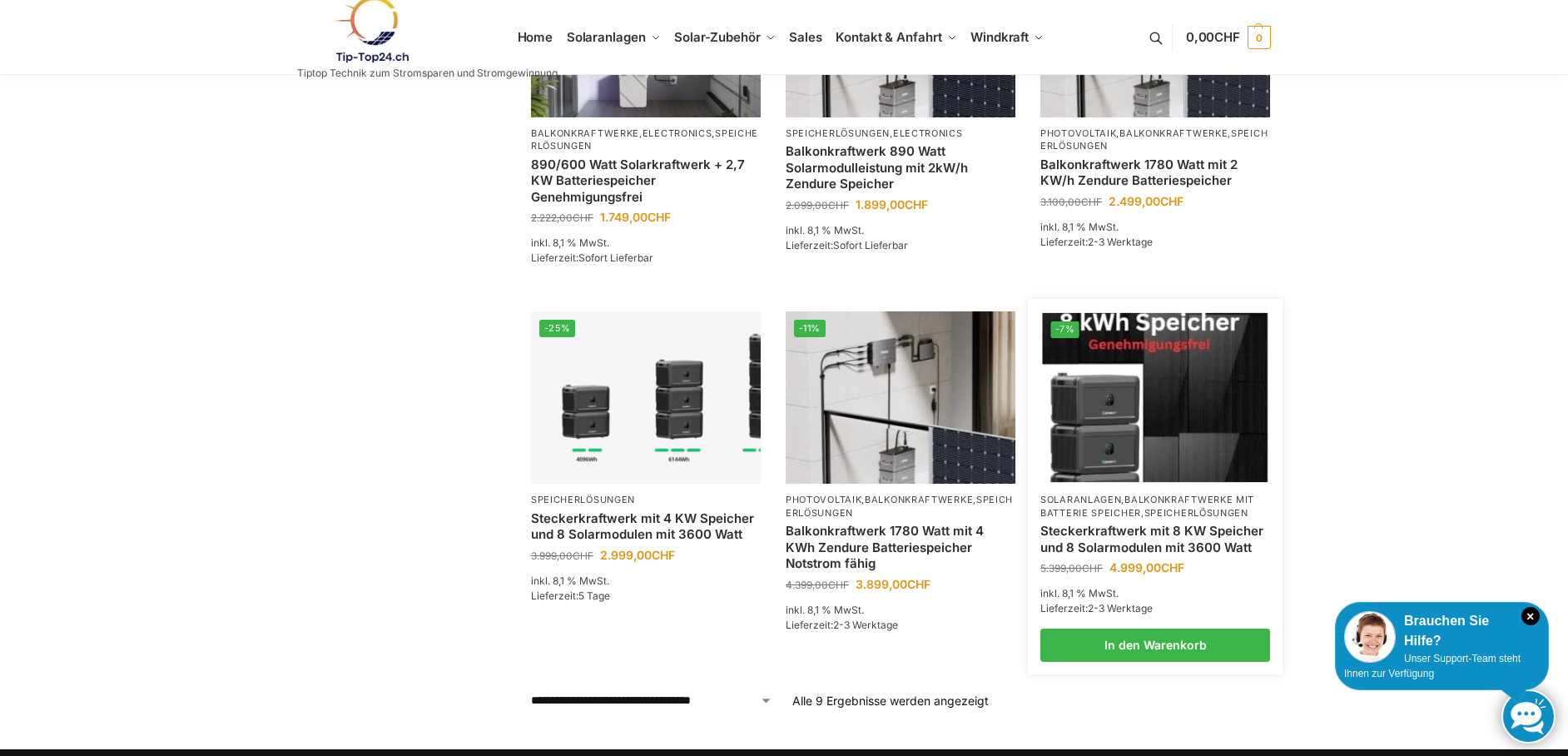
click at [1200, 384] on img at bounding box center [1155, 398] width 226 height 169
